Goal: Transaction & Acquisition: Purchase product/service

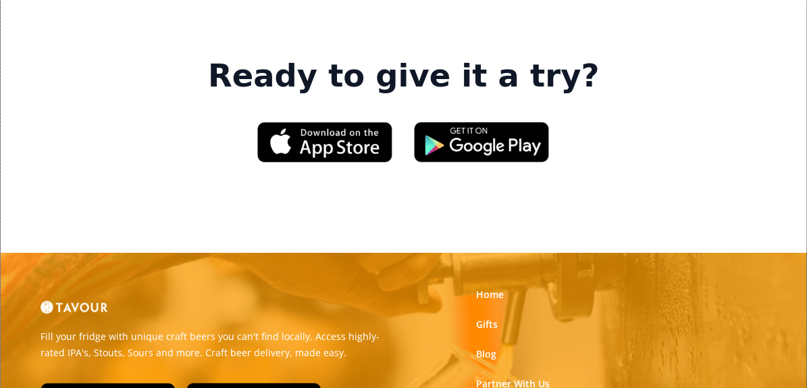
scroll to position [2092, 0]
click at [481, 317] on link "Gifts" at bounding box center [487, 324] width 22 height 14
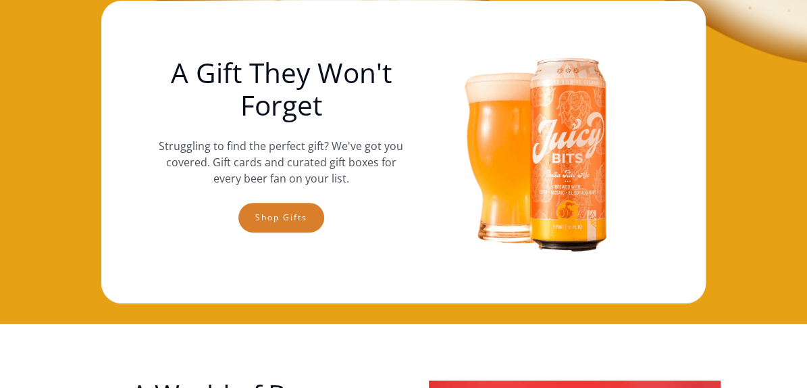
scroll to position [105, 0]
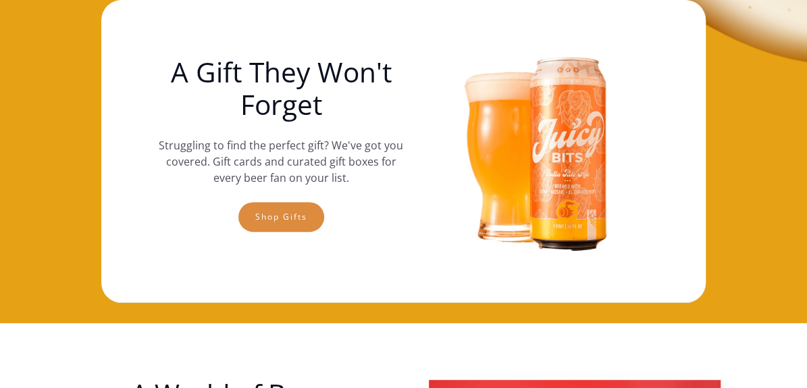
click at [275, 219] on link "Shop gifts" at bounding box center [281, 217] width 86 height 30
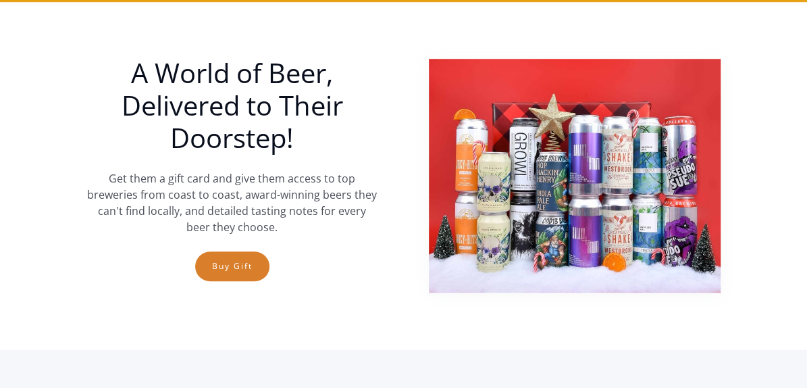
scroll to position [427, 0]
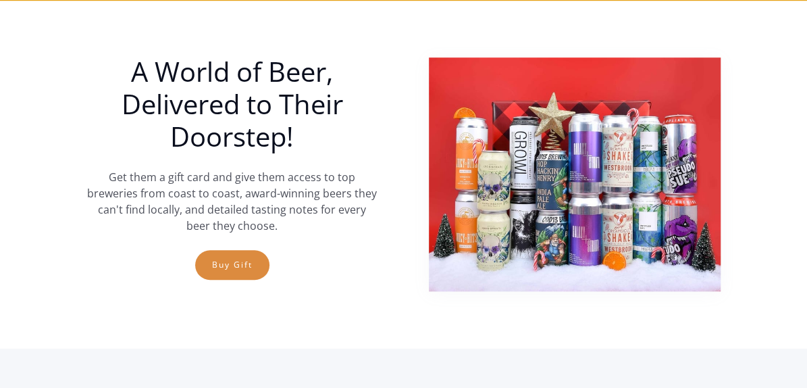
click at [218, 265] on link "Buy Gift" at bounding box center [232, 265] width 74 height 30
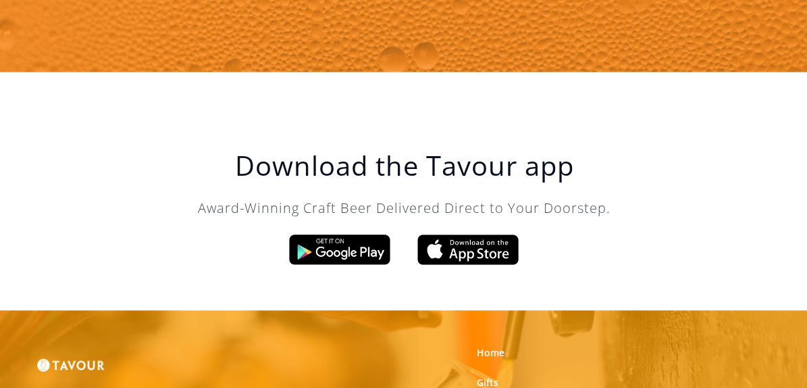
scroll to position [1729, 0]
